Goal: Download file/media

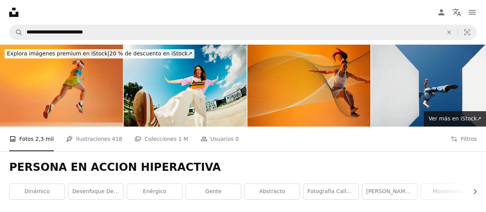
scroll to position [808, 0]
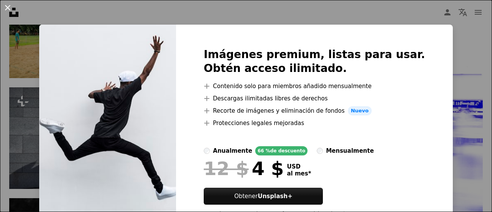
click at [6, 7] on button "An X shape" at bounding box center [7, 7] width 9 height 9
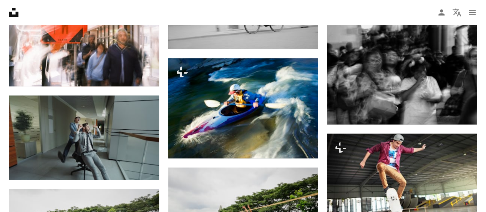
scroll to position [587, 0]
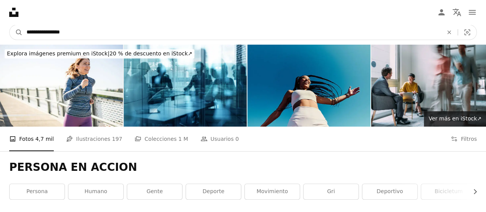
click at [81, 32] on input "**********" at bounding box center [232, 32] width 418 height 15
type input "**********"
click at [10, 25] on button "A magnifying glass" at bounding box center [16, 32] width 13 height 15
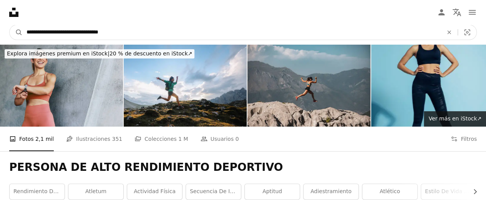
click at [147, 31] on input "**********" at bounding box center [232, 32] width 418 height 15
type input "**********"
click button "A magnifying glass" at bounding box center [16, 32] width 13 height 15
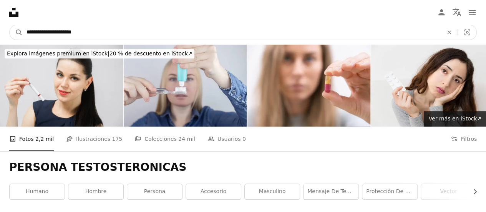
click at [99, 32] on input "**********" at bounding box center [232, 32] width 418 height 15
type input "*"
type input "**********"
click at [10, 25] on button "A magnifying glass" at bounding box center [16, 32] width 13 height 15
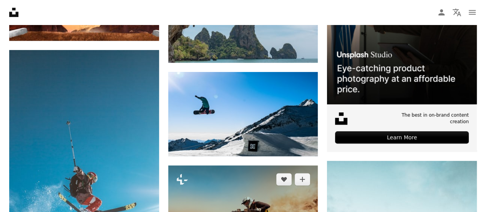
scroll to position [276, 0]
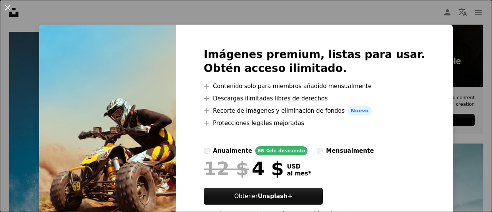
click at [10, 6] on button "An X shape" at bounding box center [7, 7] width 9 height 9
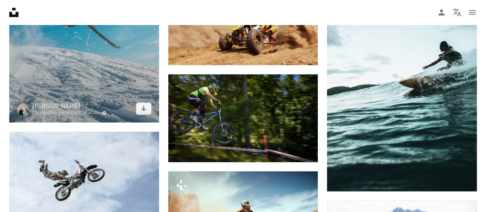
scroll to position [452, 0]
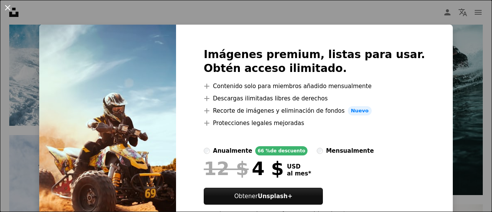
click at [7, 7] on button "An X shape" at bounding box center [7, 7] width 9 height 9
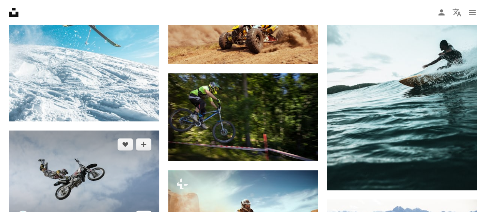
click at [144, 211] on icon "Descargar" at bounding box center [143, 215] width 5 height 5
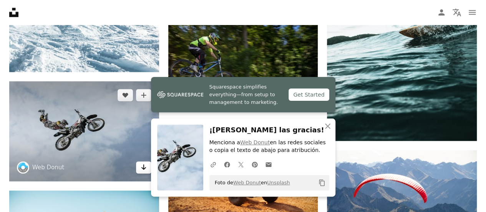
scroll to position [503, 0]
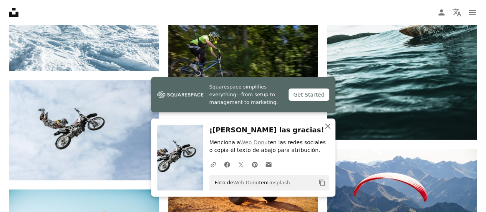
click at [326, 126] on icon "An X shape" at bounding box center [327, 125] width 9 height 9
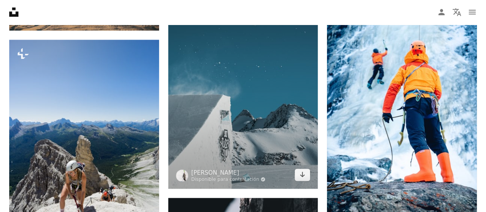
scroll to position [761, 0]
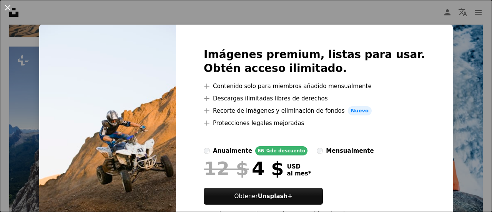
click at [8, 8] on button "An X shape" at bounding box center [7, 7] width 9 height 9
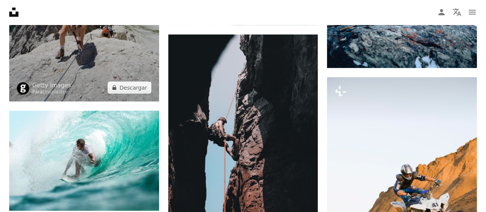
scroll to position [924, 0]
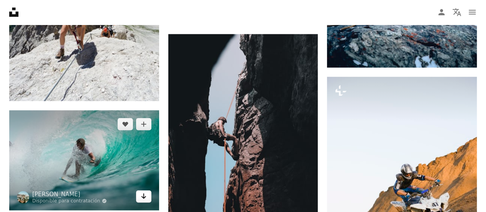
click at [144, 191] on icon "Arrow pointing down" at bounding box center [144, 195] width 6 height 9
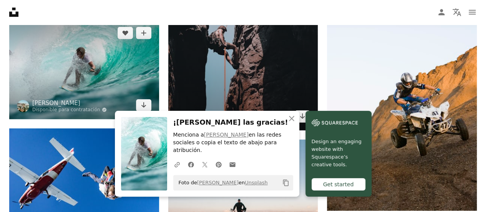
scroll to position [1018, 0]
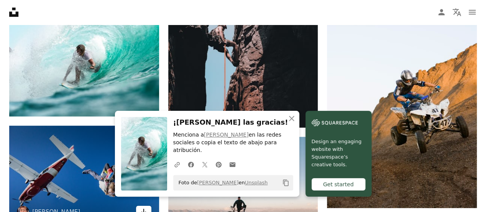
click at [141, 207] on icon "Arrow pointing down" at bounding box center [144, 211] width 6 height 9
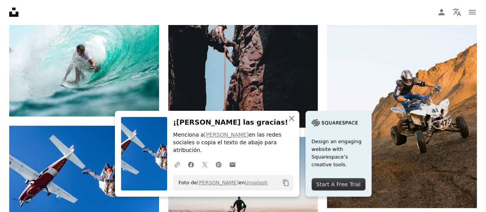
click at [296, 123] on icon "An X shape" at bounding box center [291, 118] width 9 height 9
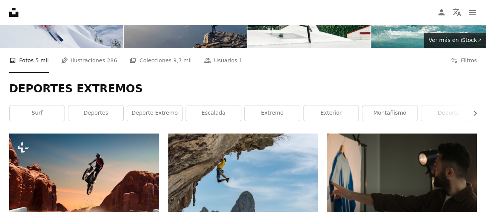
scroll to position [0, 0]
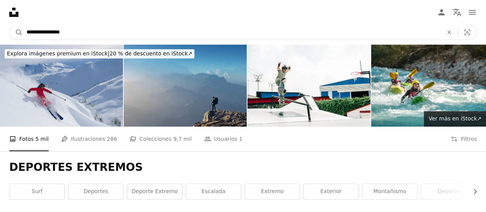
click at [81, 32] on input "**********" at bounding box center [232, 32] width 418 height 15
type input "*"
type input "**********"
click at [10, 25] on button "A magnifying glass" at bounding box center [16, 32] width 13 height 15
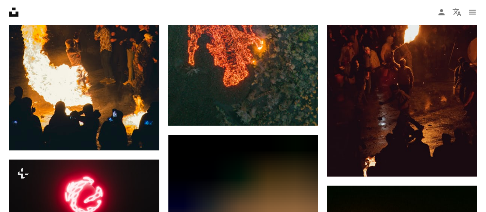
scroll to position [2386, 0]
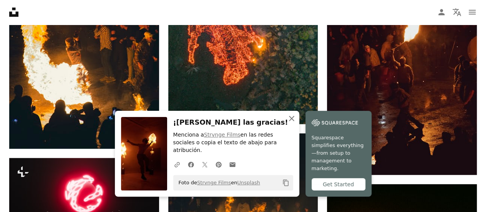
click at [296, 123] on icon "An X shape" at bounding box center [291, 118] width 9 height 9
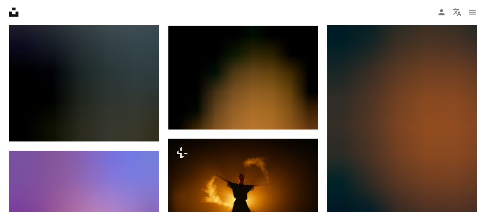
scroll to position [978, 0]
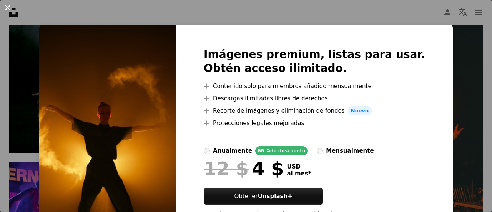
click at [7, 8] on button "An X shape" at bounding box center [7, 7] width 9 height 9
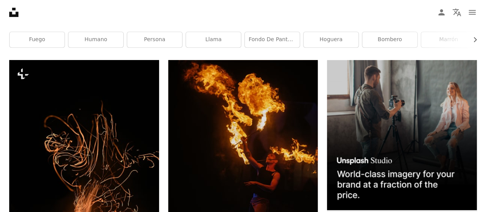
scroll to position [144, 0]
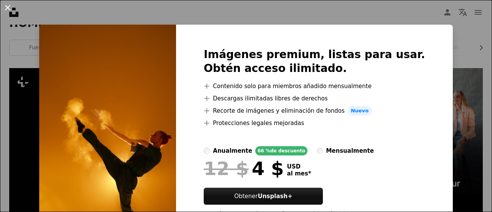
click at [7, 10] on button "An X shape" at bounding box center [7, 7] width 9 height 9
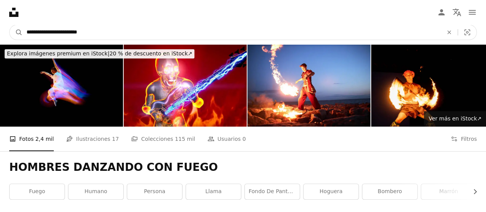
click at [118, 29] on input "**********" at bounding box center [232, 32] width 418 height 15
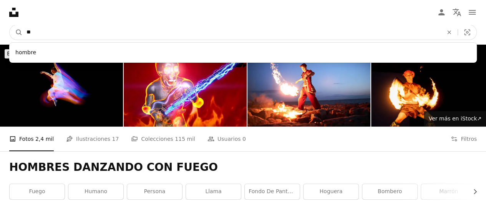
type input "*"
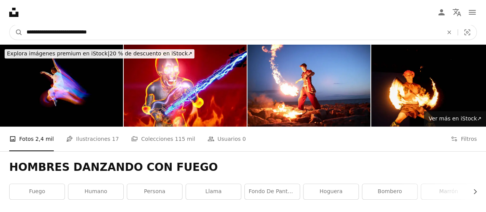
type input "**********"
click at [10, 25] on button "A magnifying glass" at bounding box center [16, 32] width 13 height 15
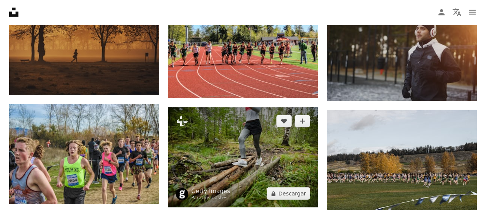
scroll to position [1090, 0]
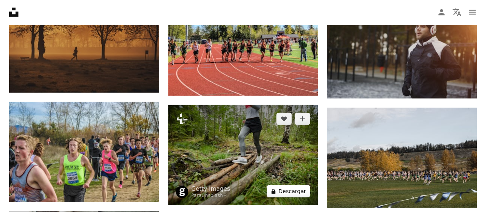
click at [299, 185] on button "A lock Descargar" at bounding box center [288, 191] width 44 height 12
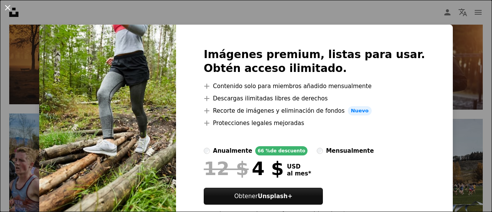
click at [8, 8] on button "An X shape" at bounding box center [7, 7] width 9 height 9
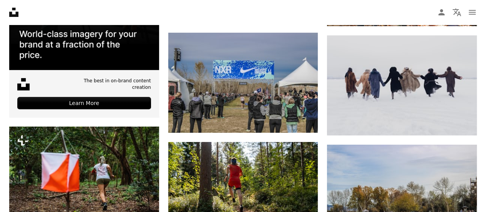
scroll to position [1389, 0]
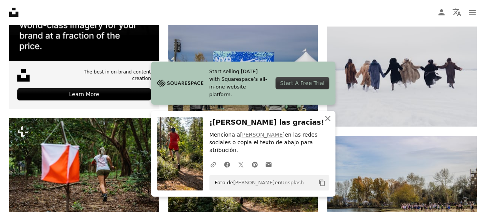
click at [329, 123] on icon "An X shape" at bounding box center [327, 118] width 9 height 9
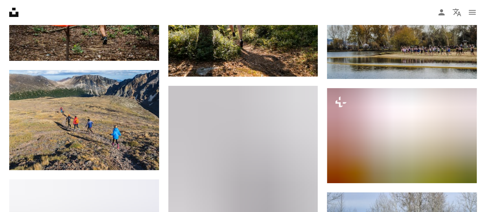
scroll to position [1546, 0]
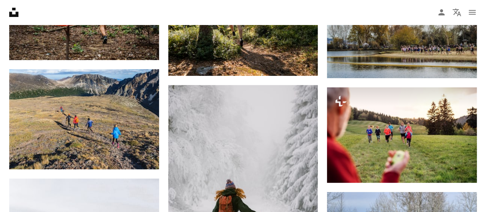
drag, startPoint x: 403, startPoint y: 141, endPoint x: 459, endPoint y: 86, distance: 78.5
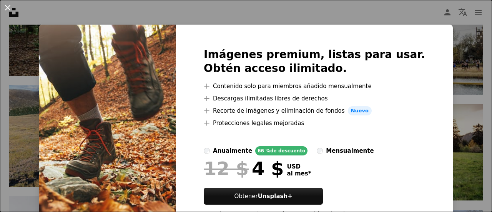
click at [6, 7] on button "An X shape" at bounding box center [7, 7] width 9 height 9
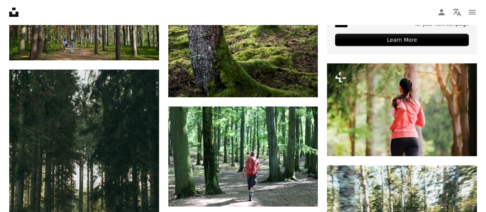
scroll to position [2522, 0]
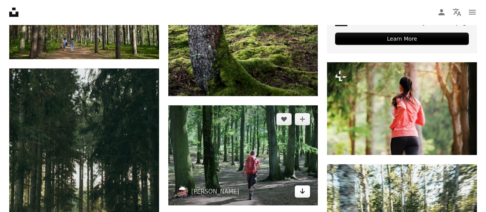
click at [305, 186] on icon "Arrow pointing down" at bounding box center [302, 190] width 6 height 9
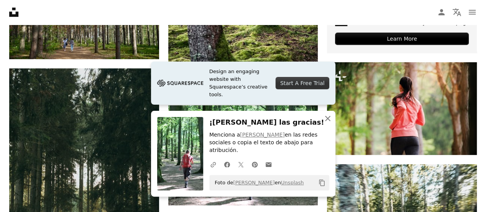
click at [325, 123] on icon "An X shape" at bounding box center [327, 118] width 9 height 9
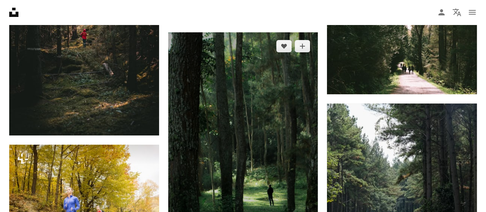
scroll to position [2925, 0]
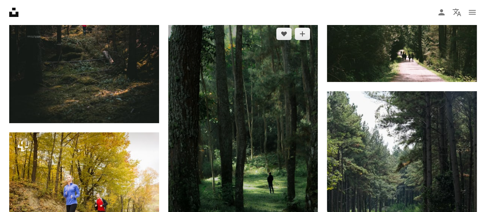
click at [257, 139] on img at bounding box center [243, 132] width 150 height 225
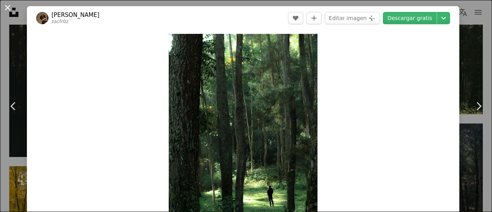
click at [5, 7] on button "An X shape" at bounding box center [7, 7] width 9 height 9
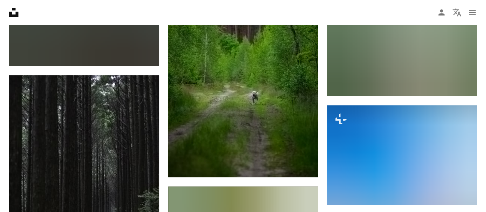
scroll to position [3461, 0]
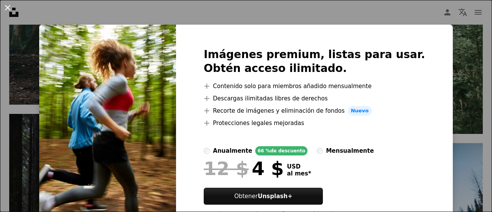
click at [6, 8] on button "An X shape" at bounding box center [7, 7] width 9 height 9
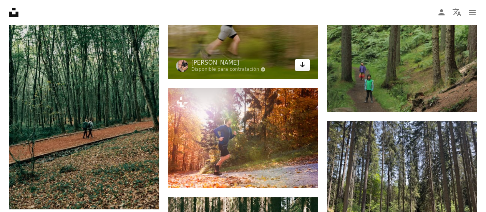
scroll to position [4345, 0]
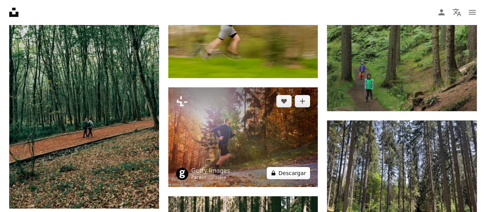
click at [289, 167] on button "A lock Descargar" at bounding box center [288, 173] width 44 height 12
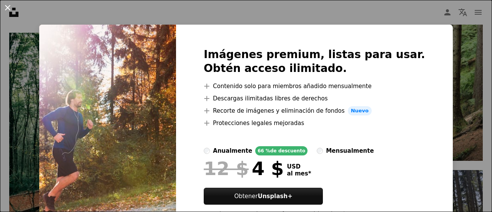
click at [5, 7] on button "An X shape" at bounding box center [7, 7] width 9 height 9
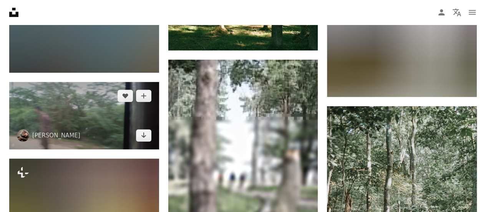
scroll to position [4598, 0]
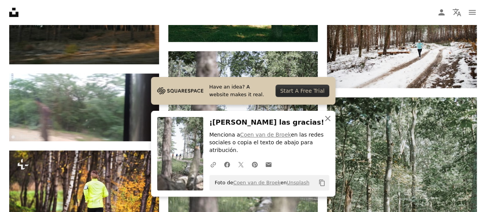
click at [329, 123] on icon "An X shape" at bounding box center [327, 118] width 9 height 9
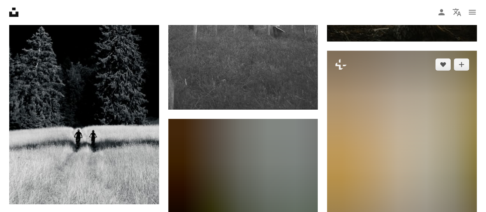
scroll to position [5455, 0]
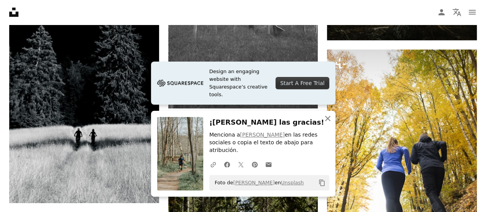
click at [323, 123] on icon "An X shape" at bounding box center [327, 118] width 9 height 9
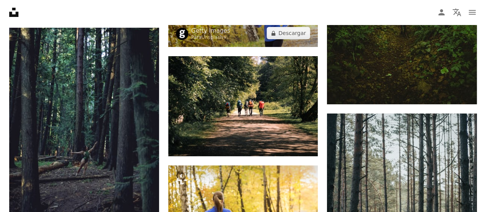
scroll to position [5864, 0]
